Goal: Task Accomplishment & Management: Manage account settings

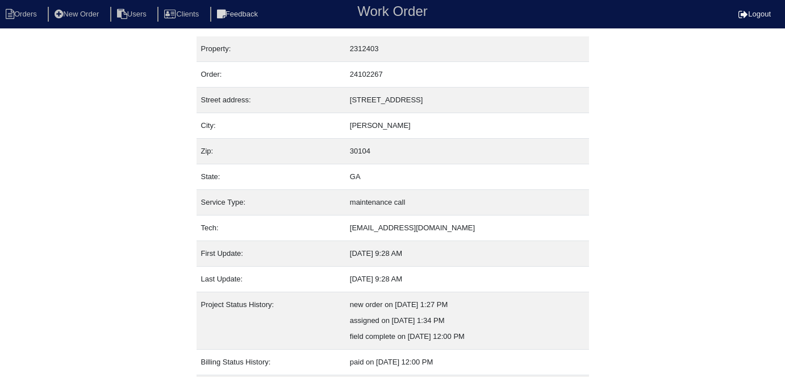
scroll to position [60, 0]
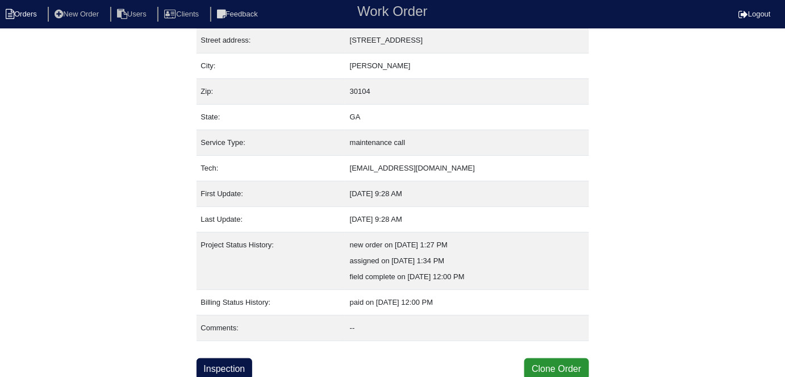
drag, startPoint x: 28, startPoint y: 22, endPoint x: 23, endPoint y: 22, distance: 5.7
click at [24, 22] on nav "Orders New Order Users Clients Feedback Work Order Logout" at bounding box center [392, 14] width 785 height 28
click at [28, 15] on li "Orders" at bounding box center [23, 14] width 46 height 15
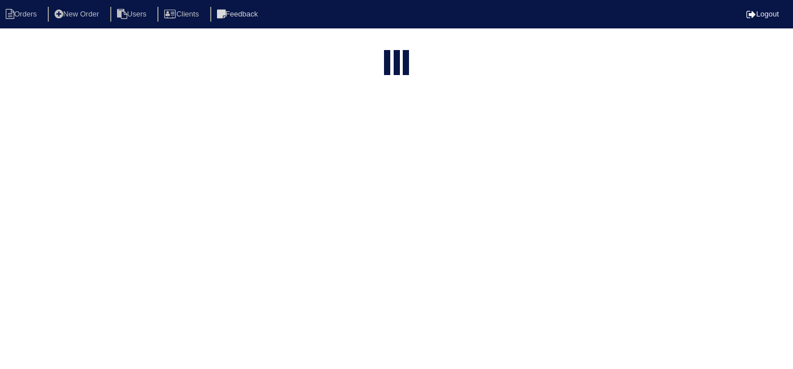
select select "15"
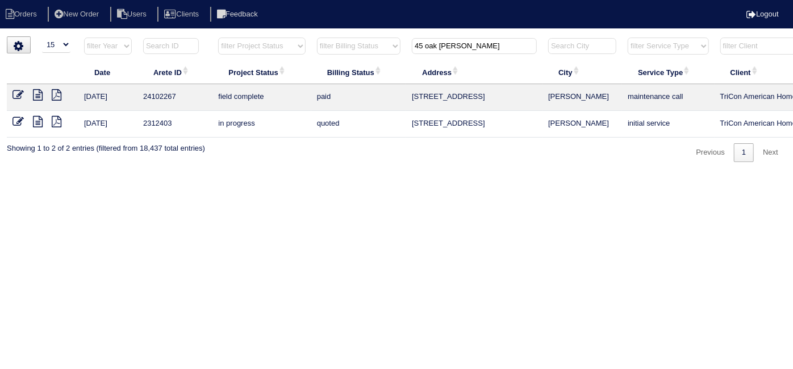
drag, startPoint x: 456, startPoint y: 50, endPoint x: 373, endPoint y: 53, distance: 83.0
click at [376, 53] on tr "filter Year -- Any Year -- 2025 2024 2023 2022 2021 2020 2019 filter Project St…" at bounding box center [499, 48] width 985 height 23
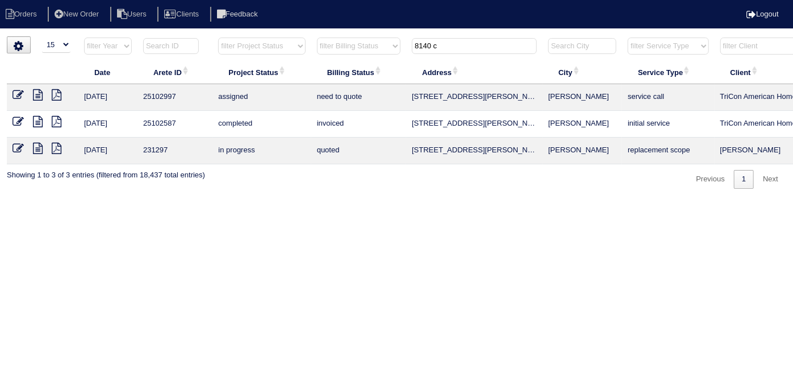
type input "8140 c"
click at [41, 96] on icon at bounding box center [38, 94] width 10 height 11
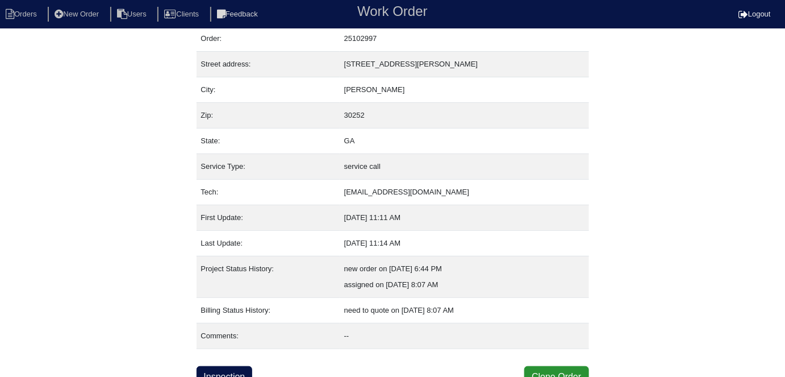
scroll to position [44, 0]
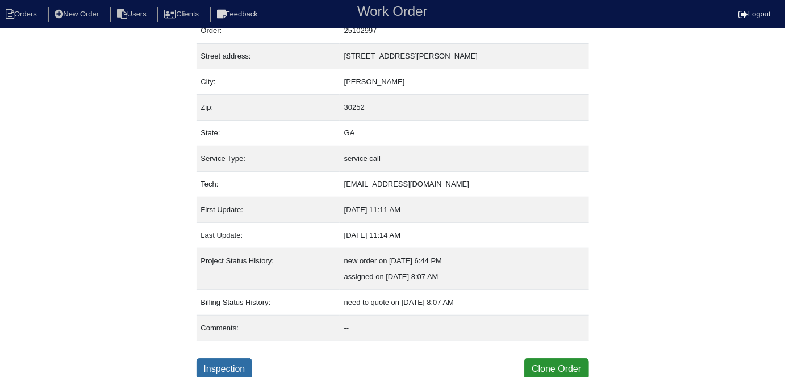
click at [228, 367] on link "Inspection" at bounding box center [225, 369] width 56 height 22
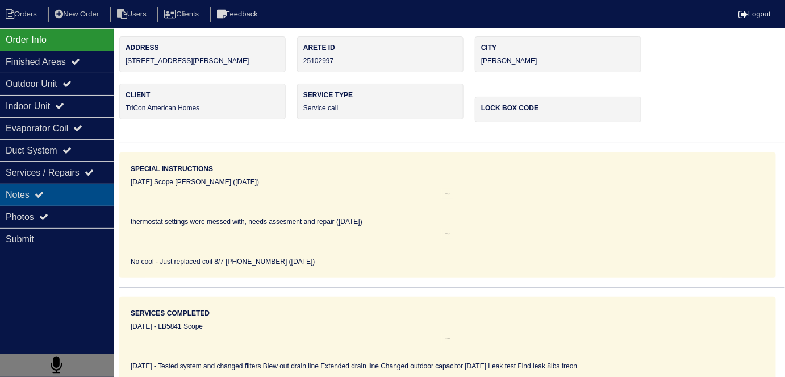
click at [51, 190] on div "Notes" at bounding box center [57, 195] width 114 height 22
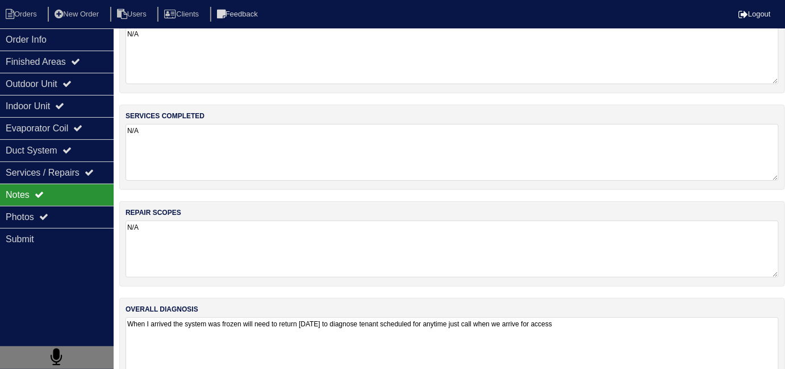
scroll to position [51, 0]
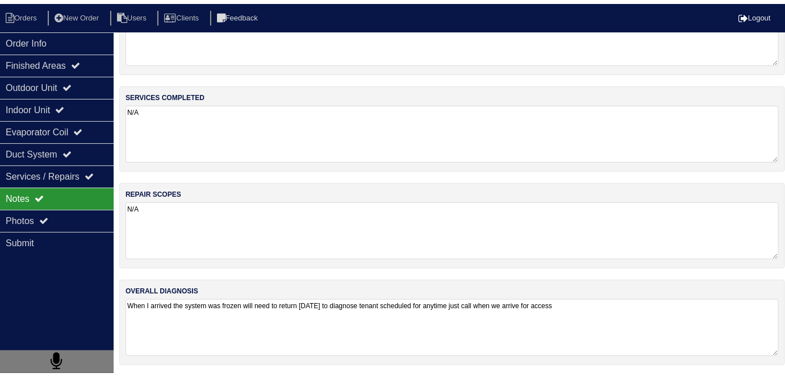
scroll to position [44, 0]
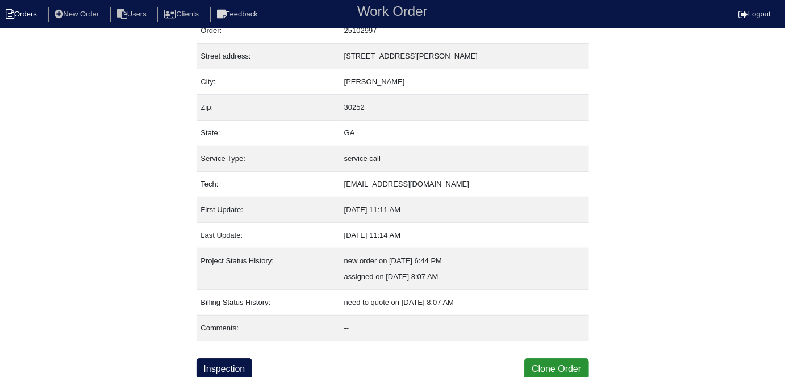
click at [31, 15] on li "Orders" at bounding box center [23, 14] width 46 height 15
select select "15"
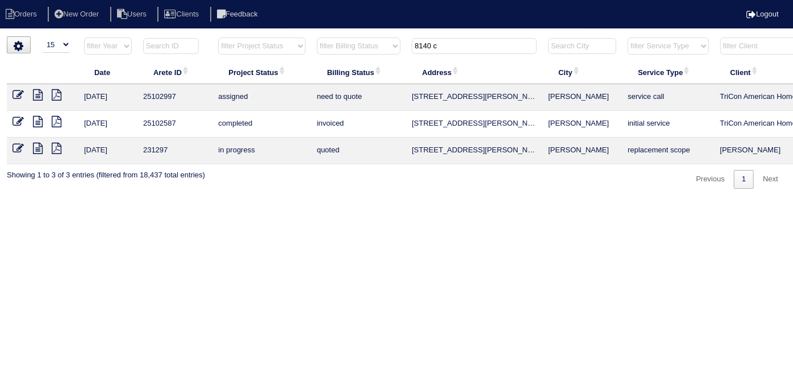
drag, startPoint x: 455, startPoint y: 48, endPoint x: 334, endPoint y: 19, distance: 124.5
click at [335, 36] on body "Orders New Order Users Clients Feedback Logout Orders New Order Users Clients M…" at bounding box center [396, 112] width 793 height 152
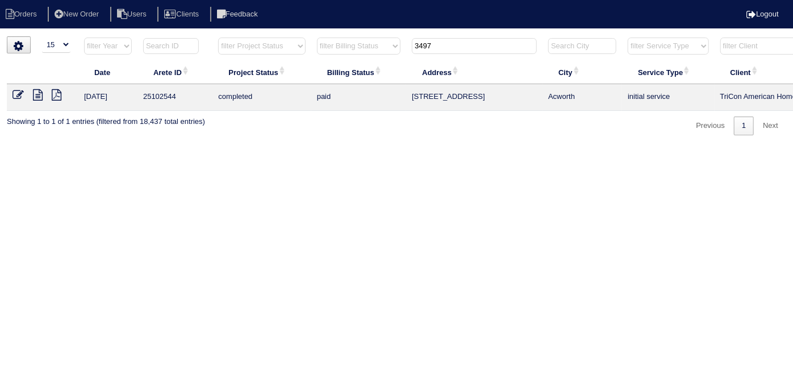
scroll to position [0, 198]
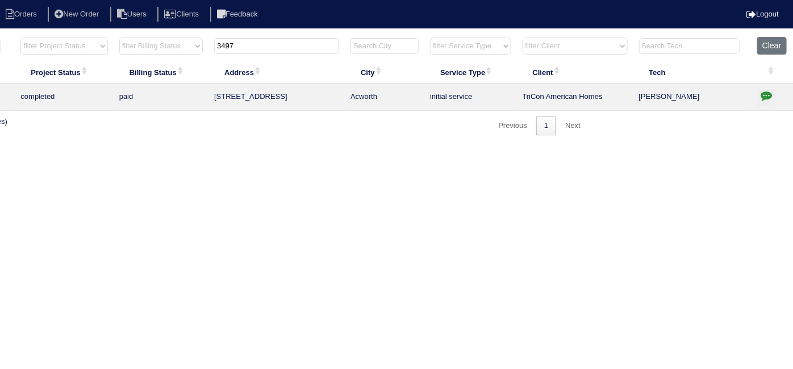
type input "3497"
click at [767, 93] on icon "button" at bounding box center [766, 95] width 11 height 11
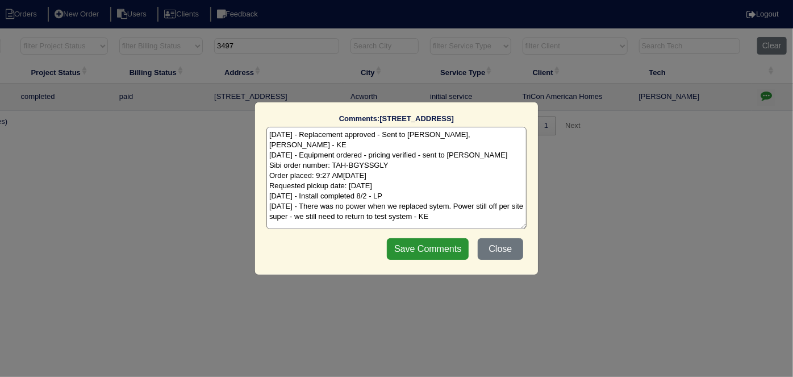
click at [456, 205] on textarea "7/28/25 - Replacement approved - Sent to Dan, Payton, Reeca - KE 7/28/25 - Equi…" at bounding box center [397, 178] width 260 height 102
type textarea "7/28/25 - Replacement approved - Sent to Dan, Payton, Reeca - KE 7/28/25 - Equi…"
click at [449, 243] on input "Save Comments" at bounding box center [428, 249] width 82 height 22
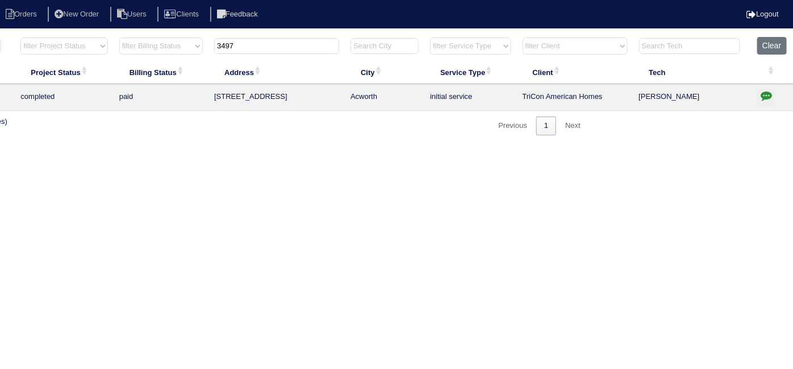
scroll to position [0, 0]
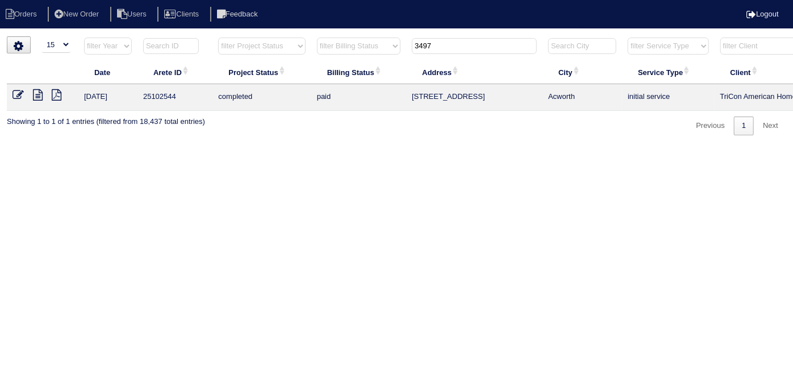
drag, startPoint x: 451, startPoint y: 52, endPoint x: 340, endPoint y: 21, distance: 114.6
click at [357, 34] on html "Orders New Order Users Clients Feedback Logout Orders New Order Users Clients M…" at bounding box center [396, 73] width 793 height 147
type input "740 p"
click at [23, 95] on icon at bounding box center [18, 94] width 11 height 11
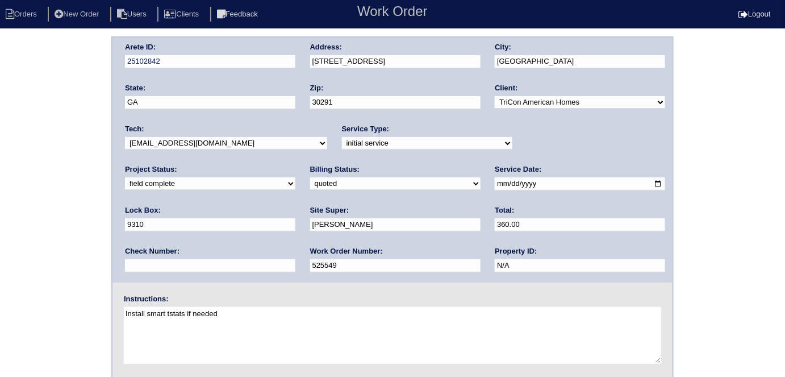
click at [310, 183] on select "need to quote quoted need to invoice invoiced paid warranty purchase order need…" at bounding box center [395, 183] width 171 height 13
select select "need to invoice"
click at [310, 177] on select "need to quote quoted need to invoice invoiced paid warranty purchase order need…" at bounding box center [395, 183] width 171 height 13
click at [20, 226] on div "Arete ID: 25102842 Address: 740 Parkway Rd City: Union City State: GA Zip: 3029…" at bounding box center [392, 266] width 785 height 460
click at [67, 147] on div "Arete ID: 25102842 Address: 740 Parkway Rd City: Union City State: GA Zip: 3029…" at bounding box center [392, 266] width 785 height 460
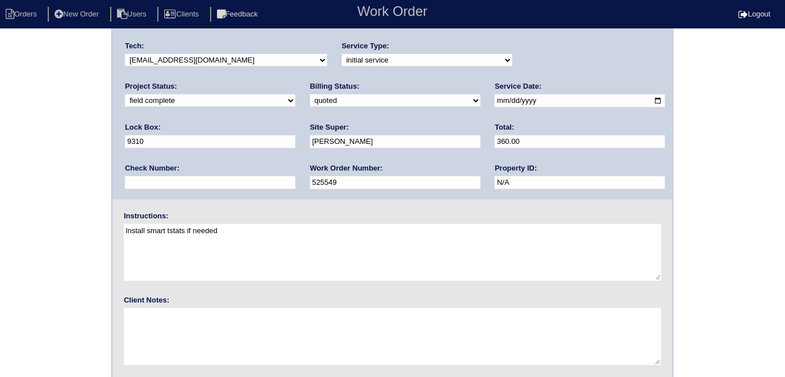
scroll to position [117, 0]
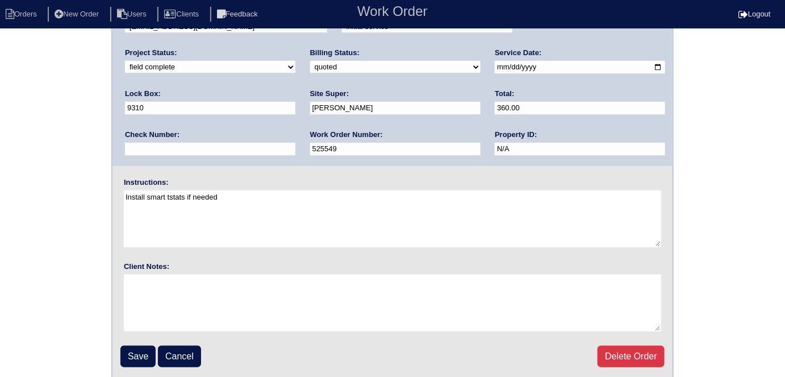
click at [147, 348] on input "Save" at bounding box center [137, 357] width 35 height 22
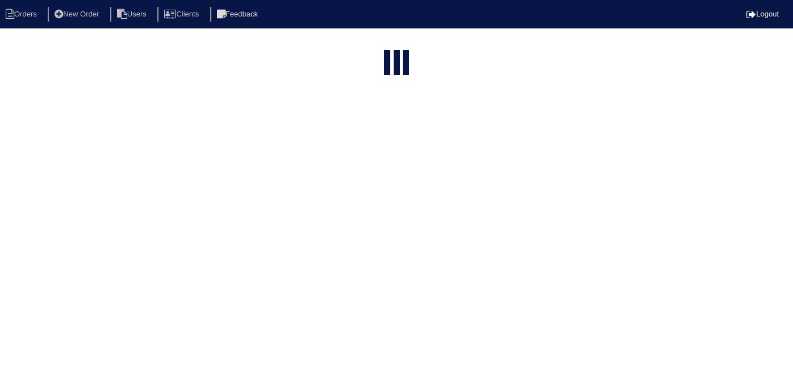
select select "15"
type input "740 p"
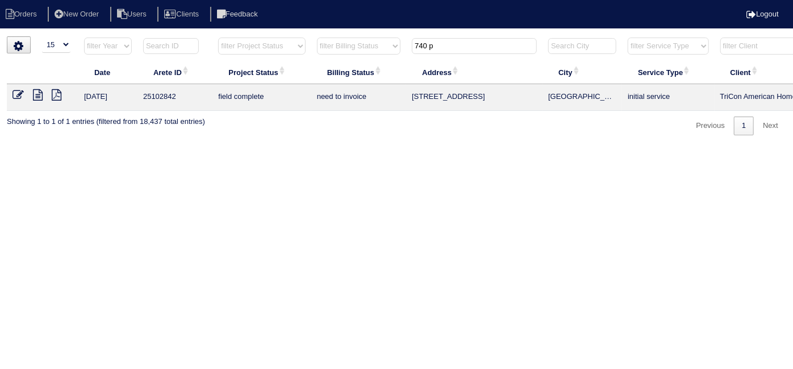
drag, startPoint x: 441, startPoint y: 43, endPoint x: 341, endPoint y: 44, distance: 100.0
click at [341, 44] on tr "filter Year -- Any Year -- 2025 2024 2023 2022 2021 2020 2019 filter Project St…" at bounding box center [499, 48] width 985 height 23
